Goal: Check status: Check status

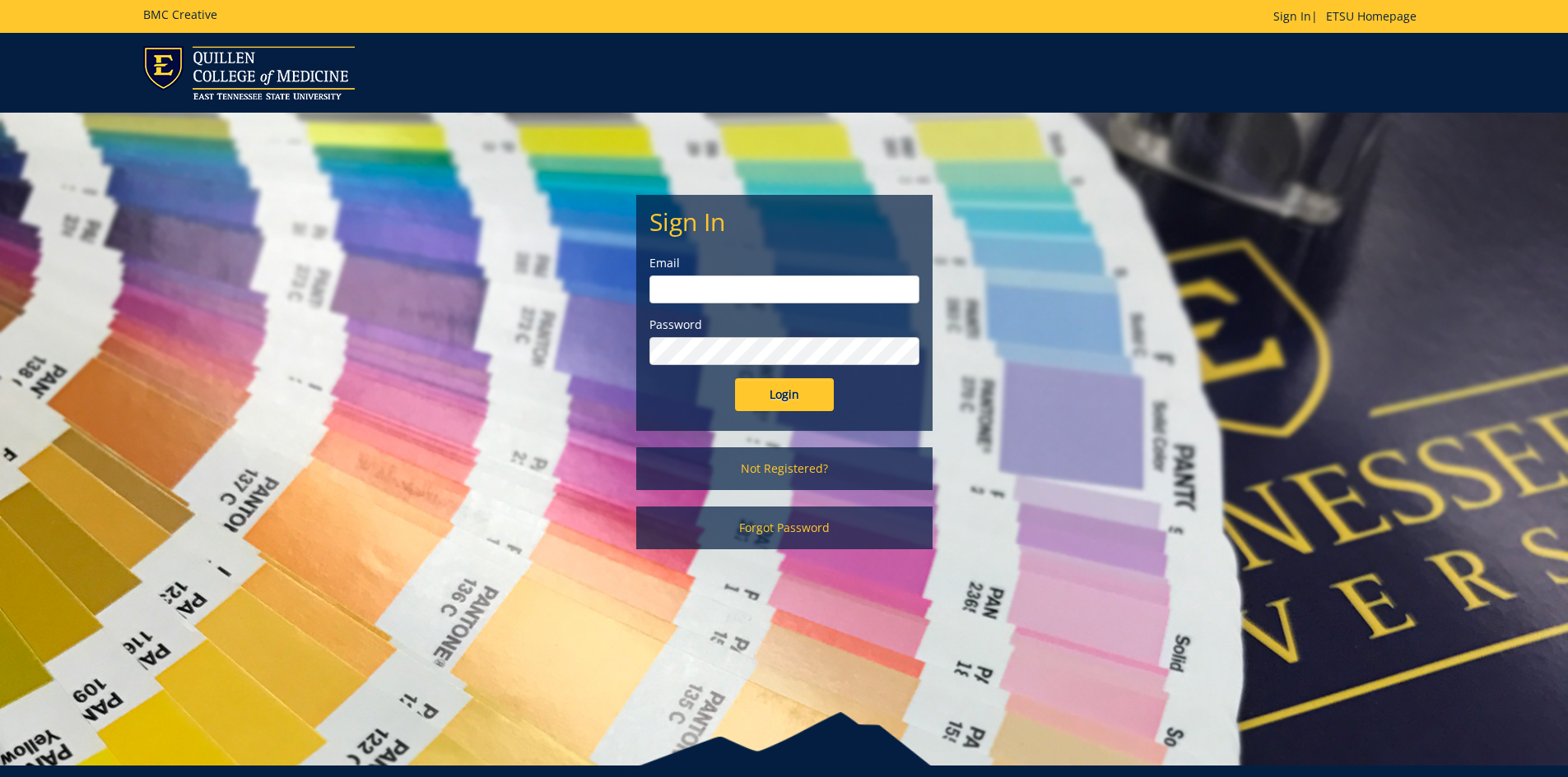
click at [800, 289] on input "email" at bounding box center [784, 290] width 270 height 28
type input "[EMAIL_ADDRESS][DOMAIN_NAME]"
click at [734, 378] on input "Login" at bounding box center [784, 394] width 99 height 33
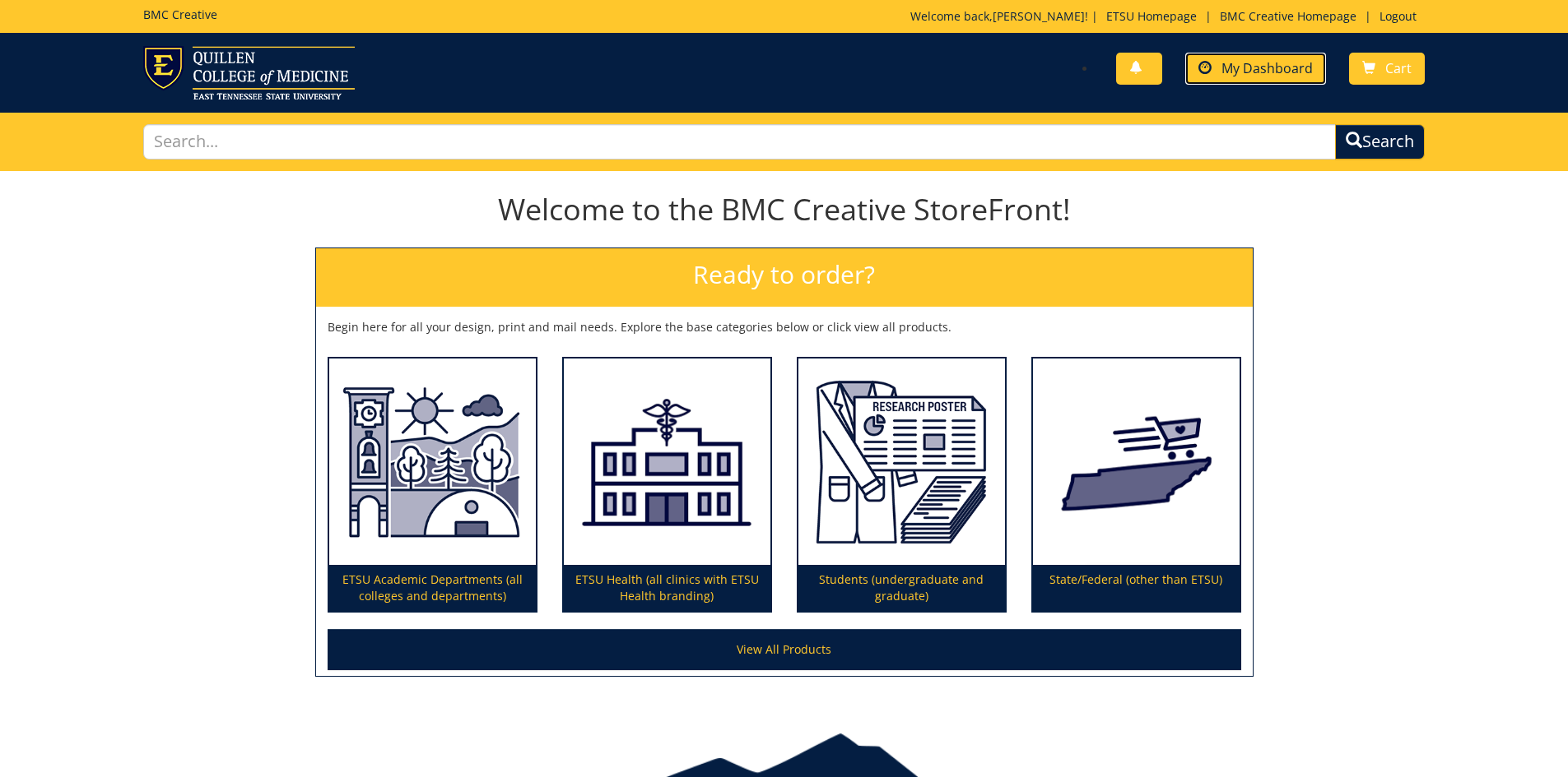
click at [1273, 73] on span "My Dashboard" at bounding box center [1267, 67] width 92 height 18
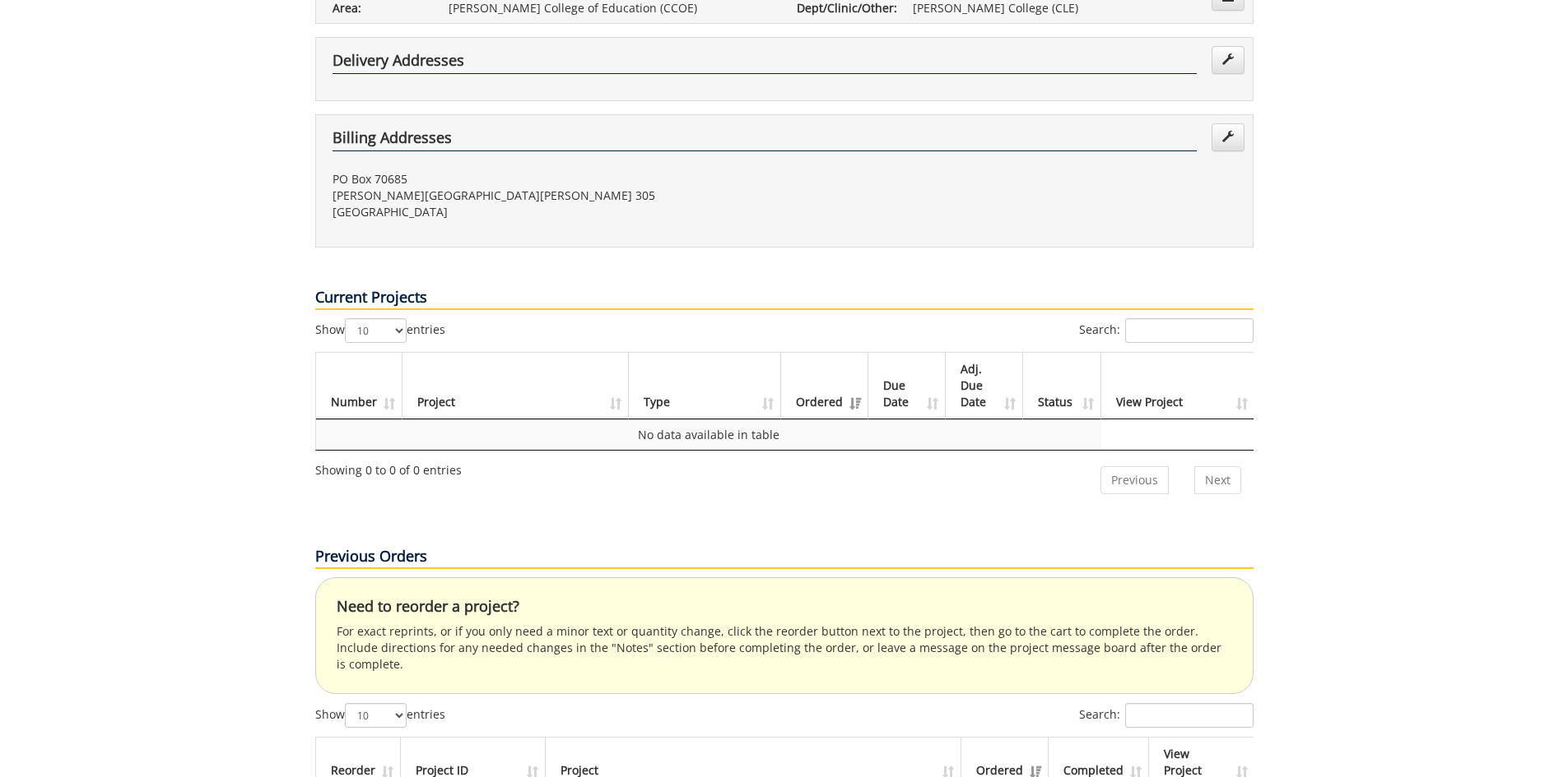
scroll to position [493, 0]
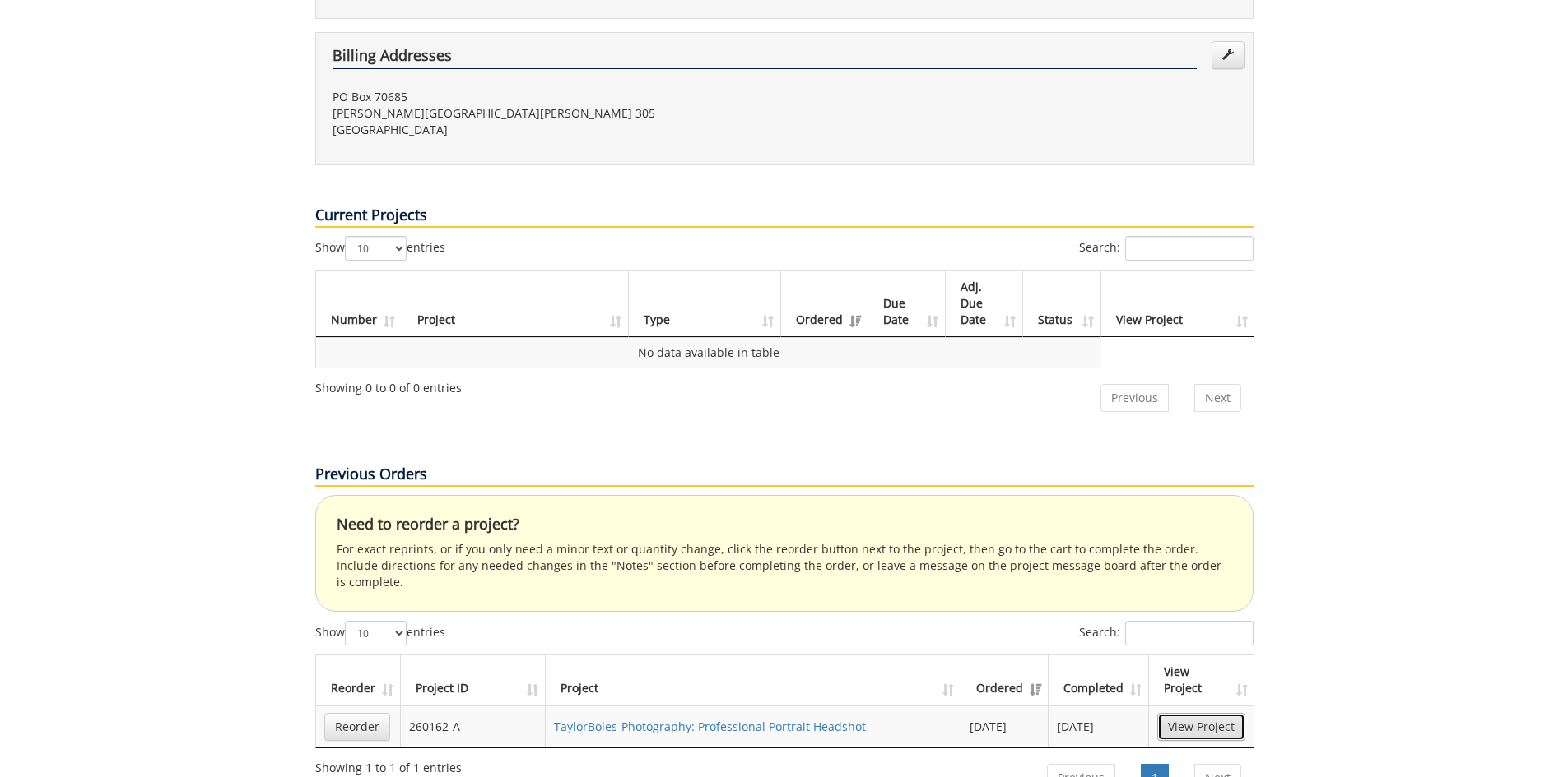
click at [1208, 713] on link "View Project" at bounding box center [1201, 727] width 88 height 28
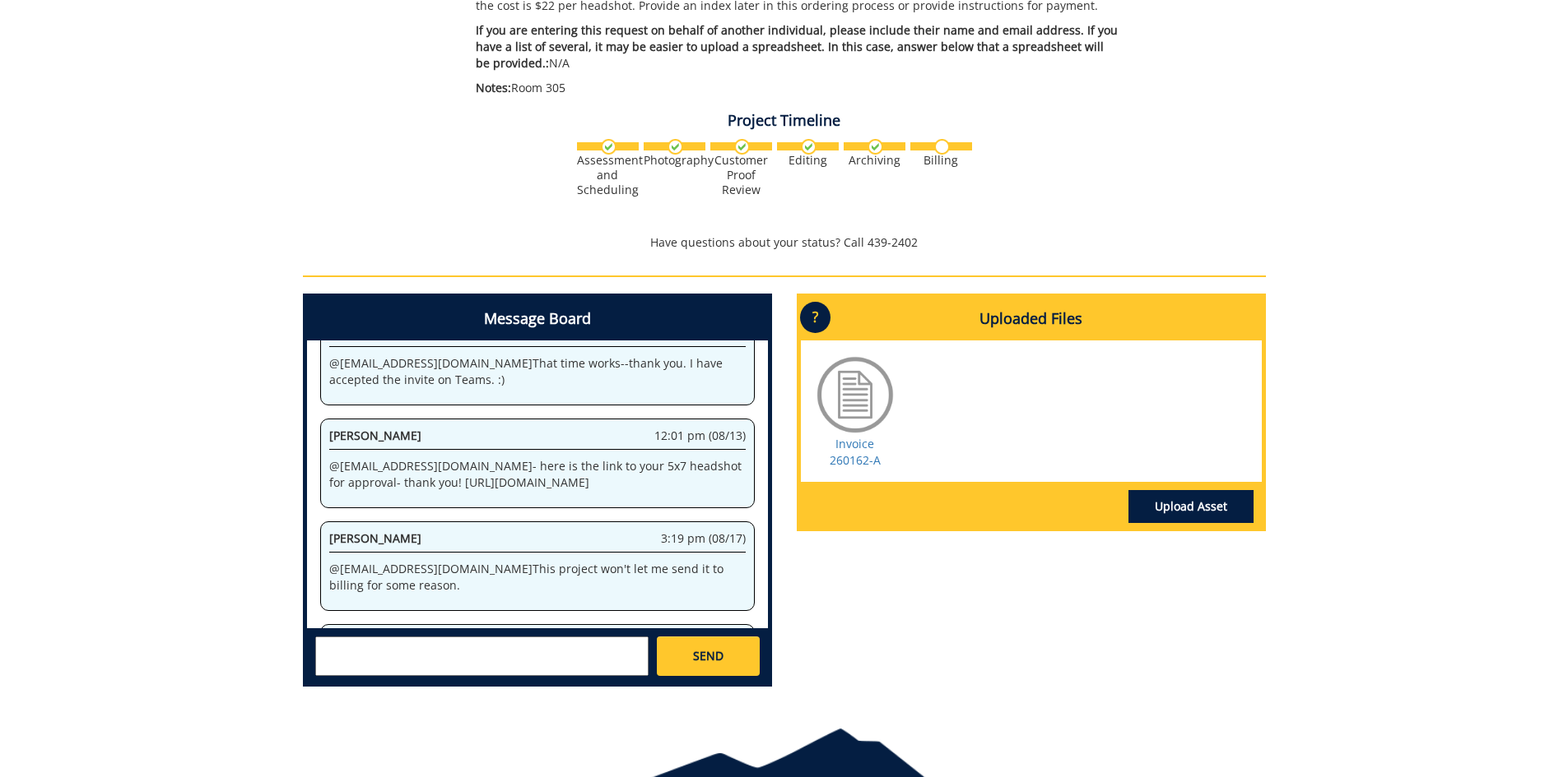
scroll to position [992, 0]
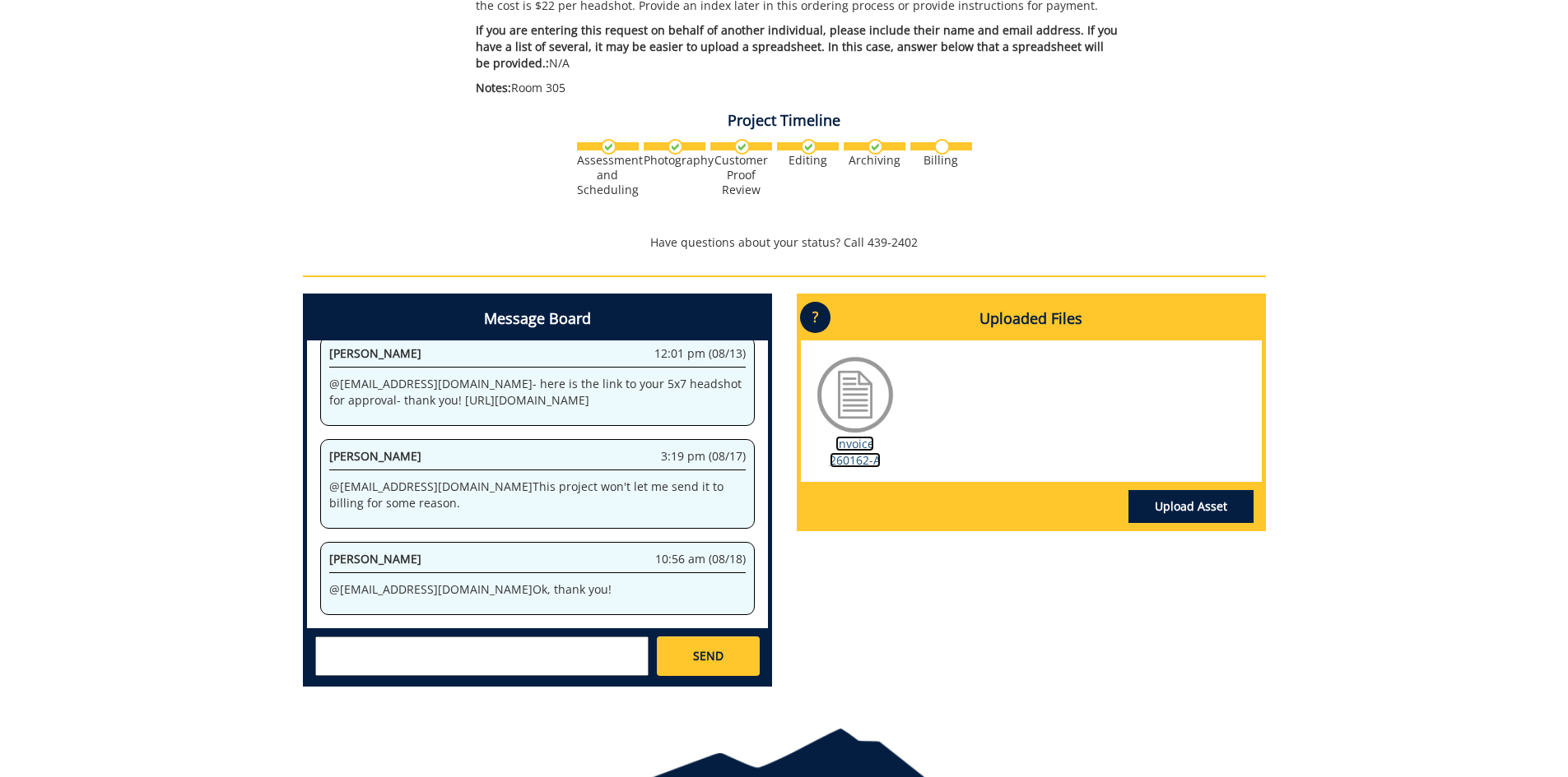
click at [858, 459] on link "Invoice 260162-A" at bounding box center [855, 452] width 51 height 32
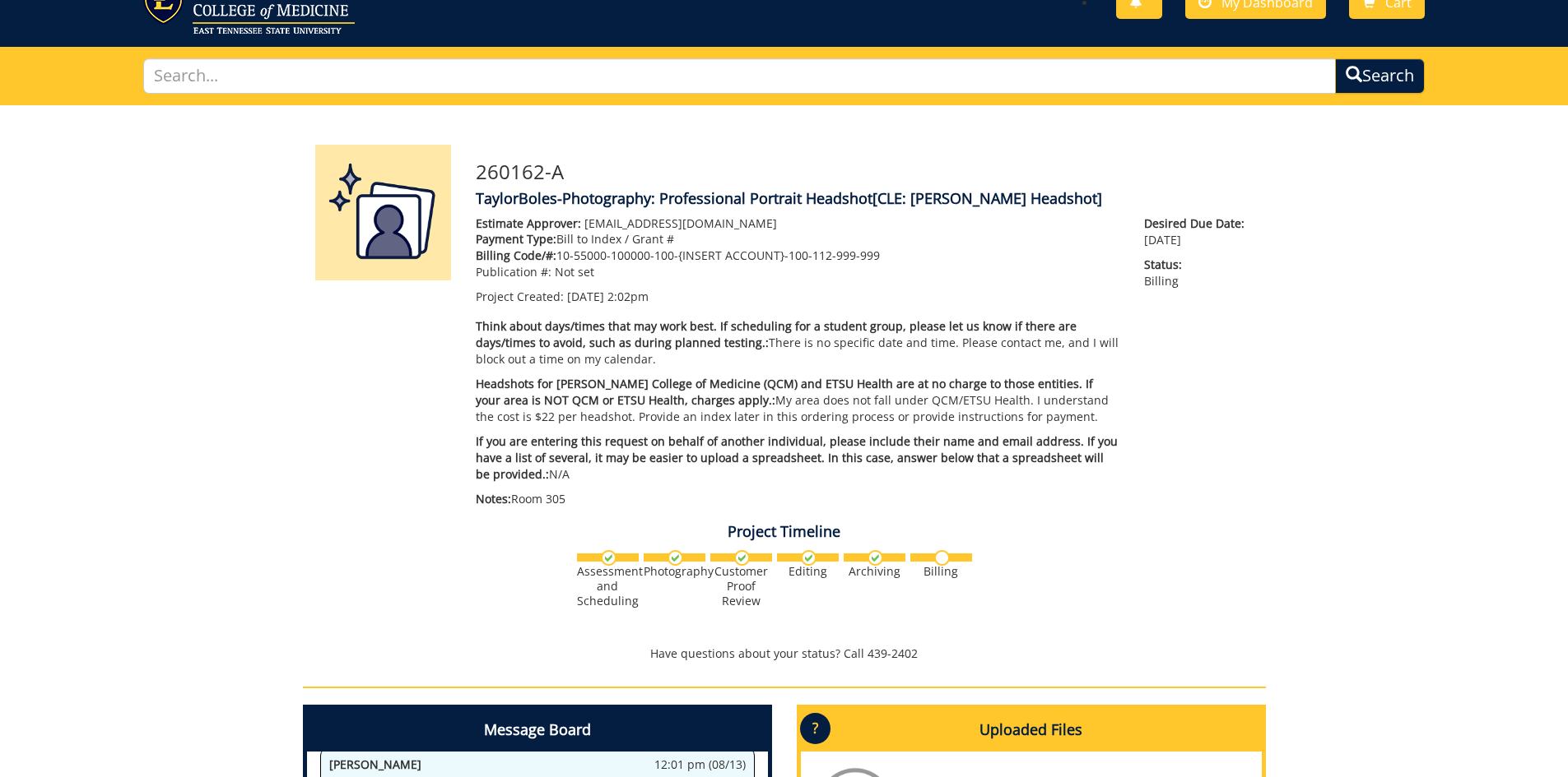
scroll to position [0, 0]
